Goal: Transaction & Acquisition: Purchase product/service

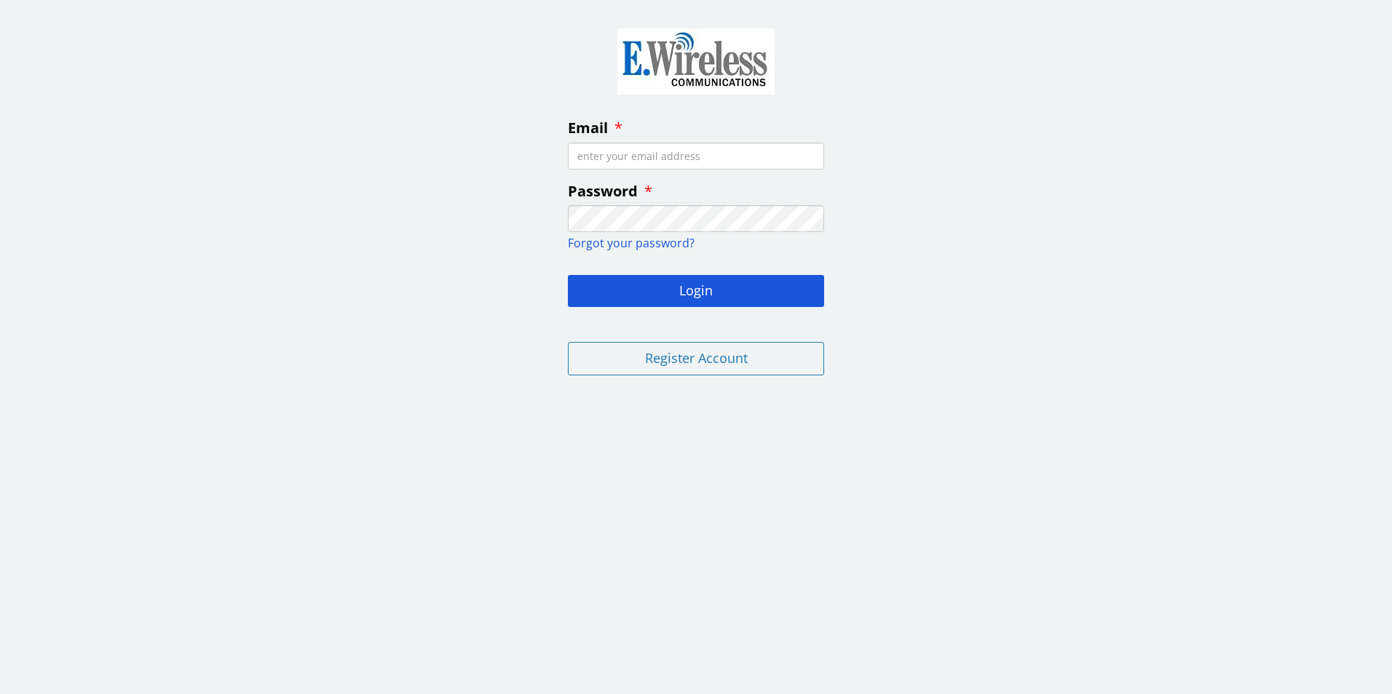
click at [601, 153] on input "Email" at bounding box center [696, 156] width 256 height 27
type input "[EMAIL_ADDRESS][DOMAIN_NAME]"
click at [700, 290] on button "Login" at bounding box center [696, 291] width 256 height 32
click at [562, 215] on fieldset "Email [EMAIL_ADDRESS][DOMAIN_NAME] Password Forgot your password? Login Invalid…" at bounding box center [696, 207] width 280 height 393
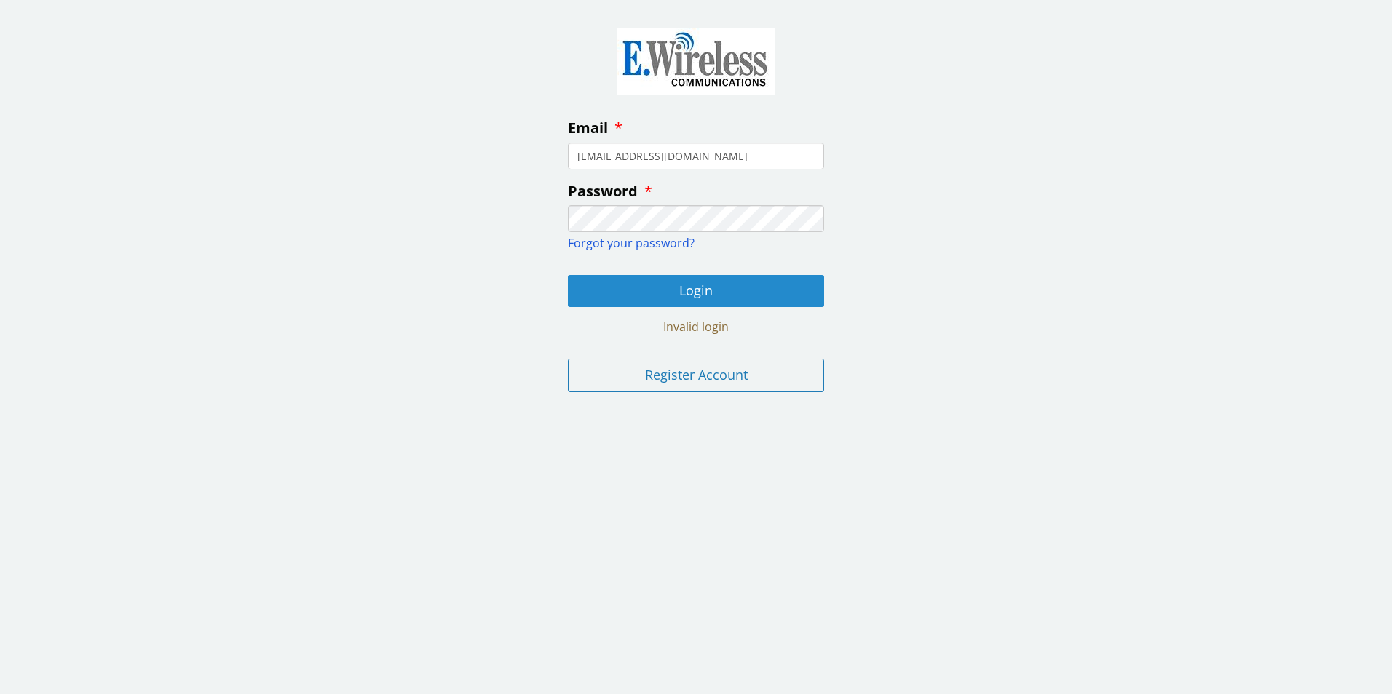
click at [701, 292] on button "Login" at bounding box center [696, 291] width 256 height 32
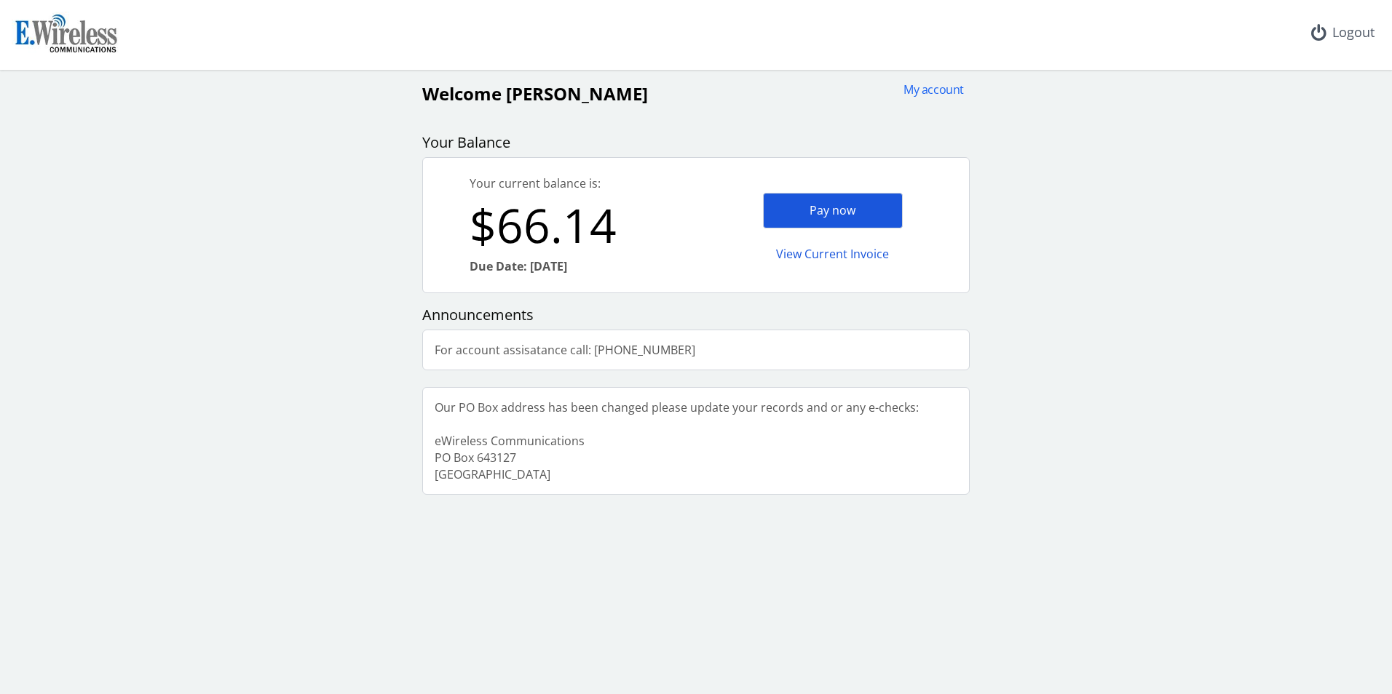
click at [818, 210] on div "Pay now" at bounding box center [833, 211] width 140 height 36
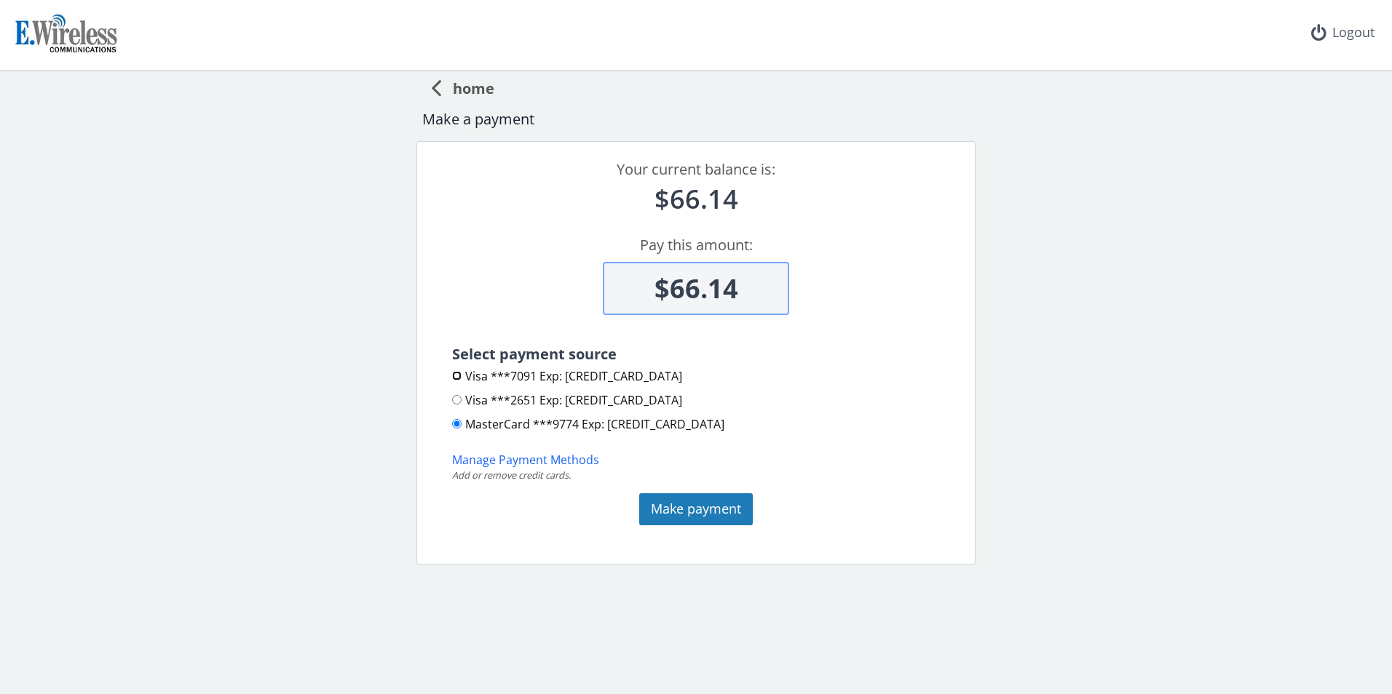
click at [458, 373] on input "Visa ***7091 Exp: [CREDIT_CARD_DATA]" at bounding box center [456, 375] width 9 height 9
radio input "true"
click at [459, 401] on input "Visa ***2651 Exp: [CREDIT_CARD_DATA]" at bounding box center [456, 399] width 9 height 9
radio input "true"
click at [696, 504] on button "Make payment" at bounding box center [696, 510] width 114 height 32
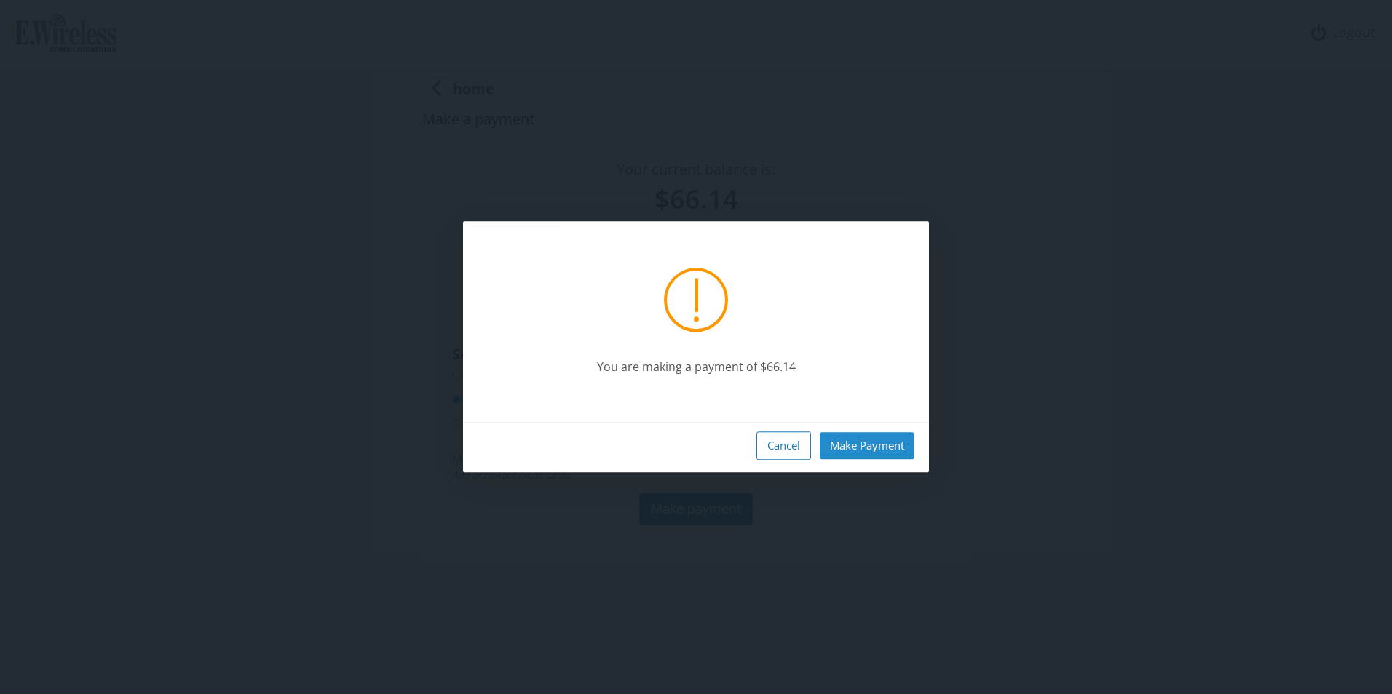
click at [858, 448] on button "Make Payment" at bounding box center [867, 445] width 95 height 27
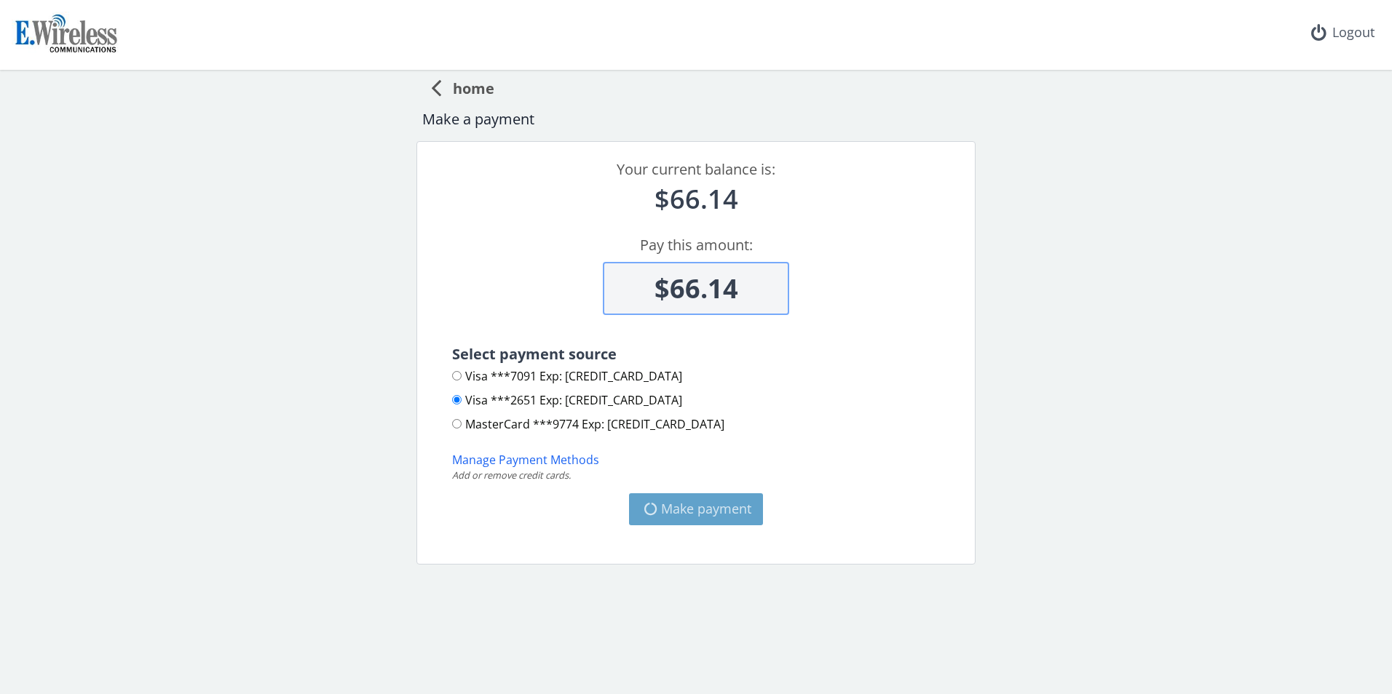
type input "$0"
radio input "false"
radio input "true"
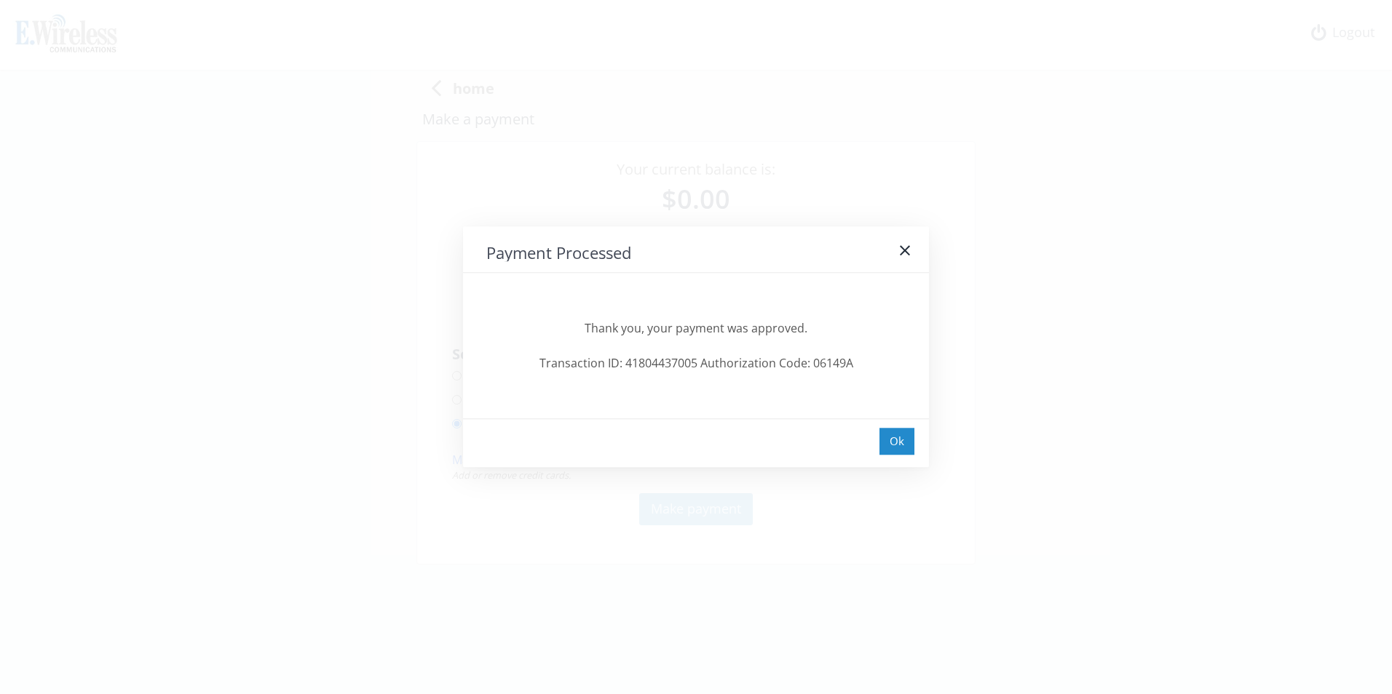
click at [897, 440] on div "Ok" at bounding box center [896, 441] width 35 height 27
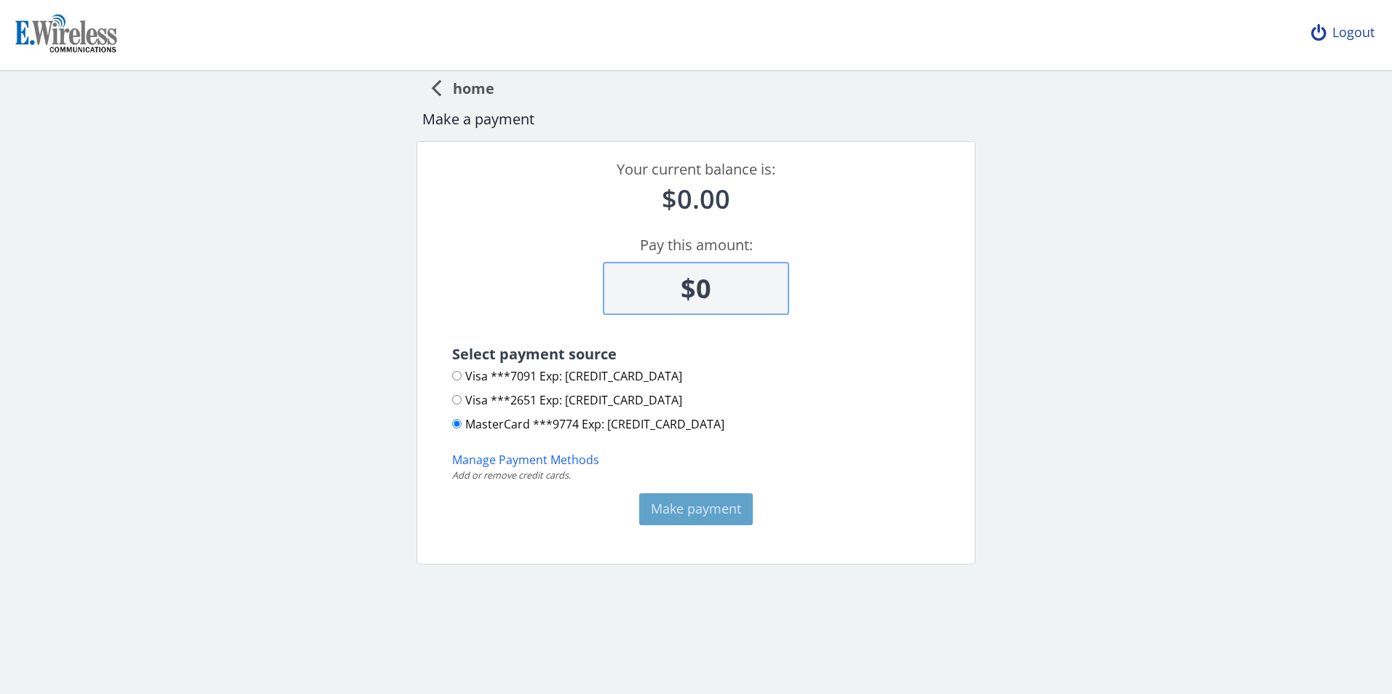
click at [1358, 31] on div "Logout" at bounding box center [1342, 33] width 87 height 66
